Goal: Navigation & Orientation: Find specific page/section

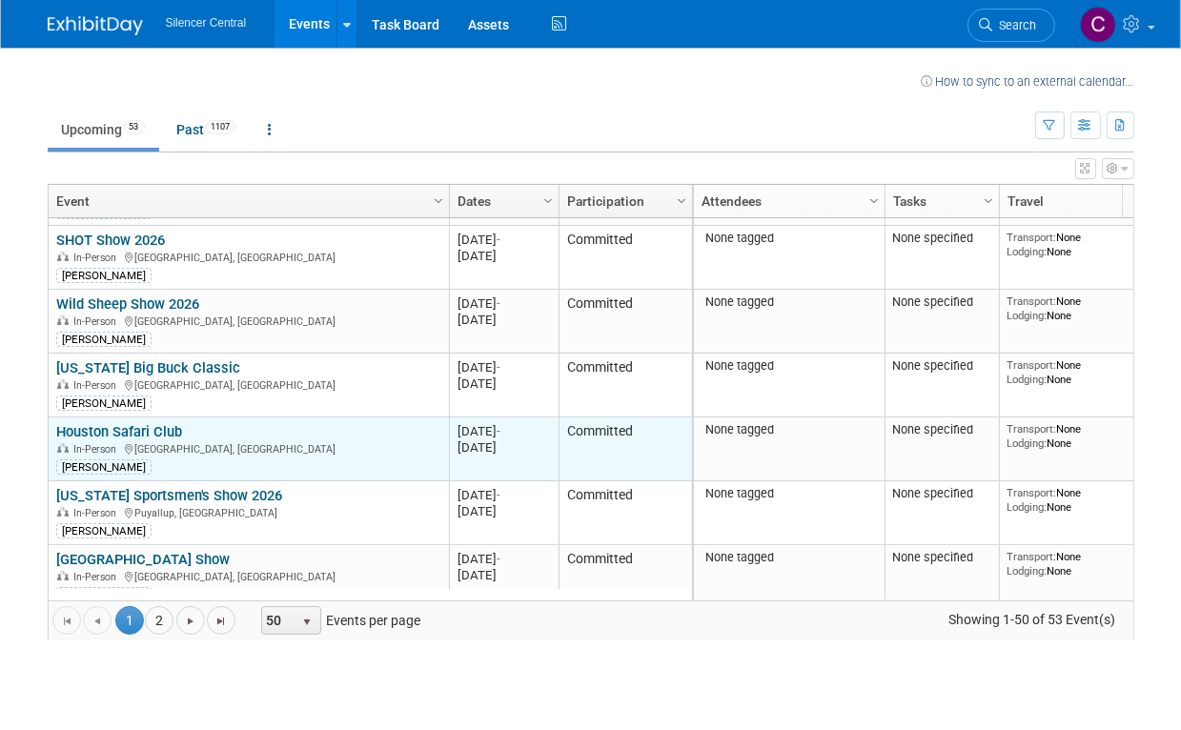
scroll to position [824, 0]
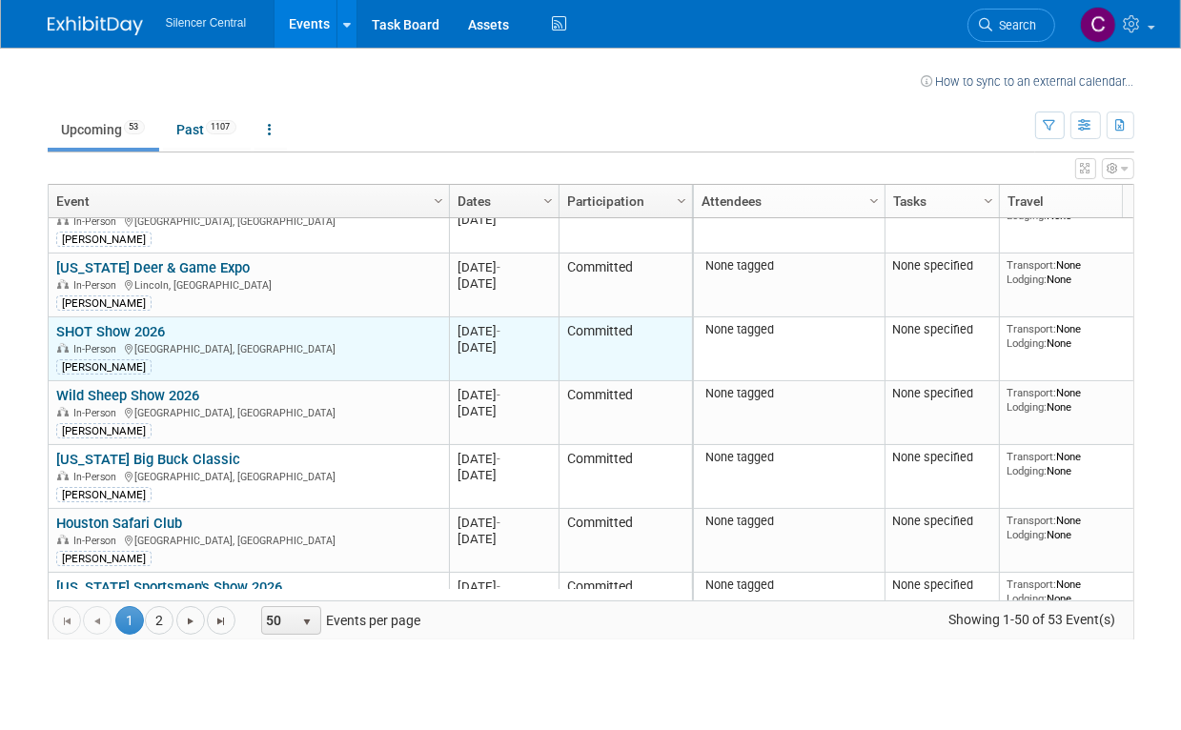
click at [119, 331] on link "SHOT Show 2026" at bounding box center [110, 331] width 109 height 17
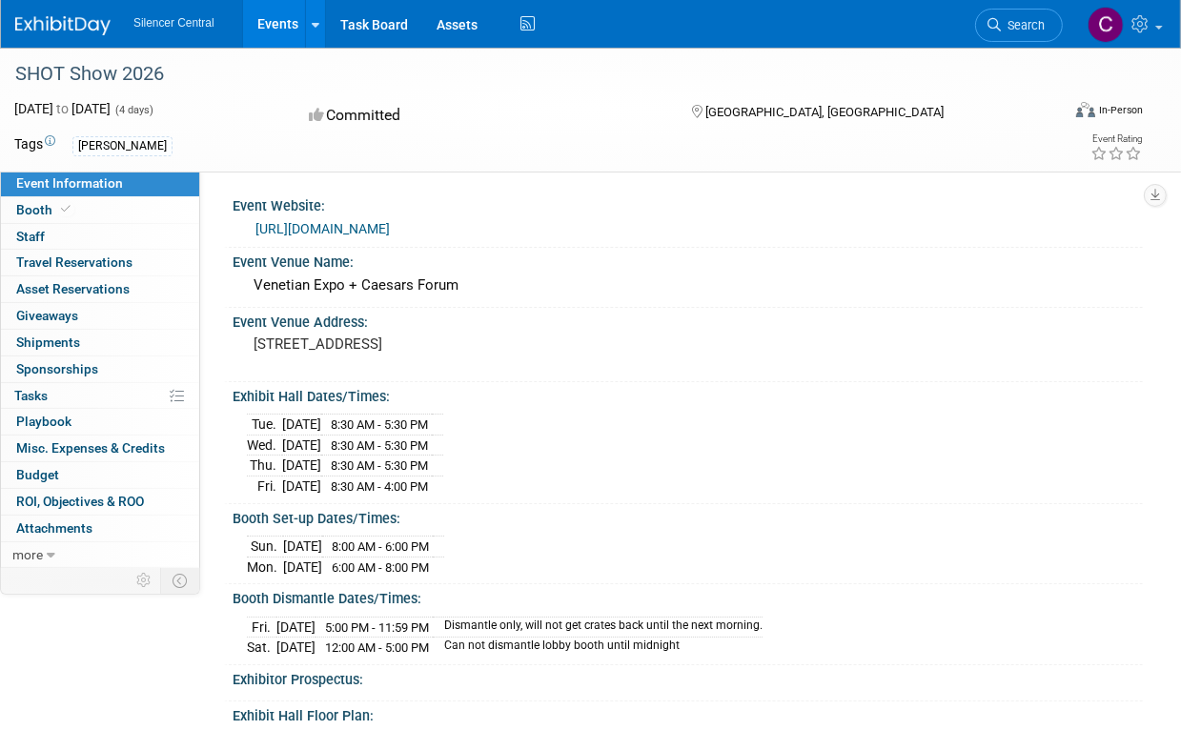
click at [294, 26] on link "Events" at bounding box center [278, 24] width 70 height 48
